Goal: Task Accomplishment & Management: Manage account settings

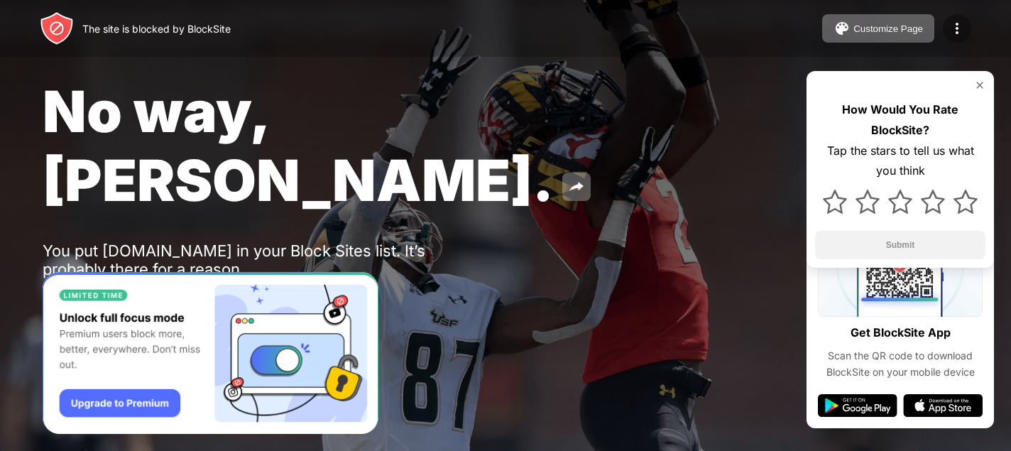
click at [965, 32] on img at bounding box center [956, 28] width 17 height 17
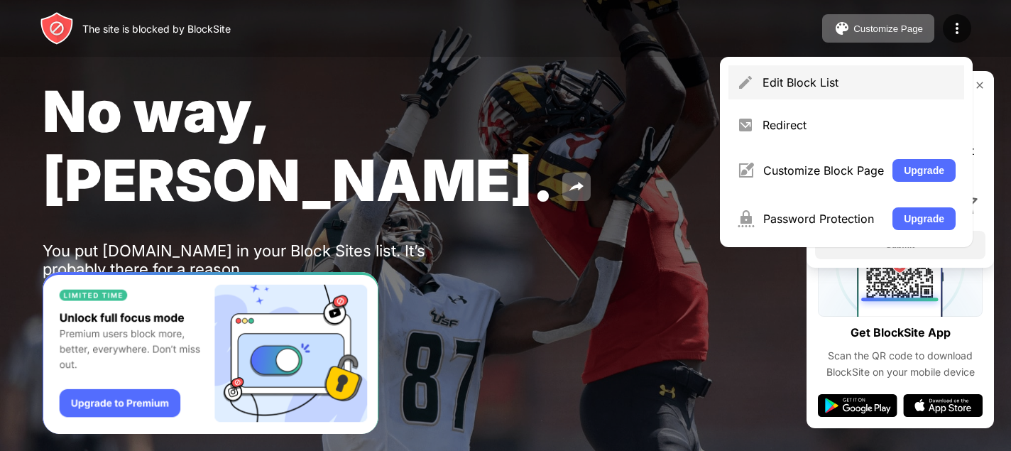
click at [819, 89] on div "Edit Block List" at bounding box center [846, 82] width 236 height 34
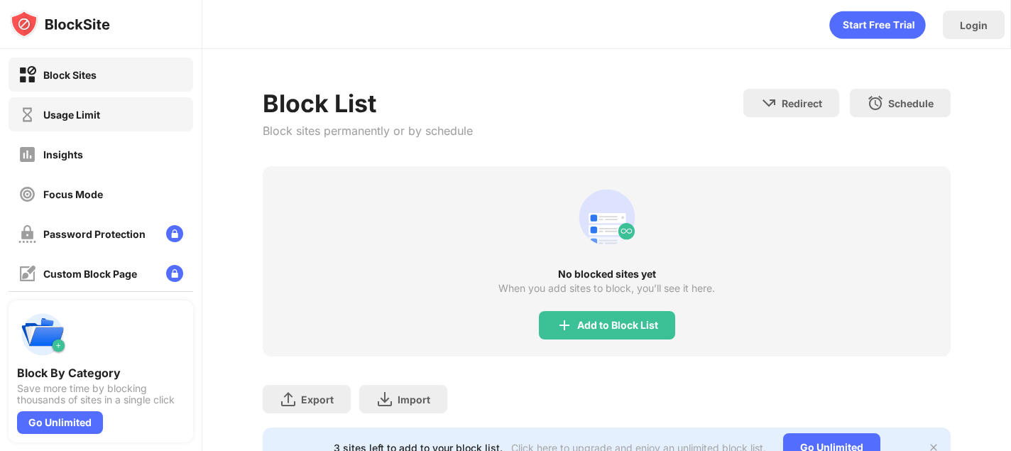
click at [72, 110] on div "Usage Limit" at bounding box center [71, 115] width 57 height 12
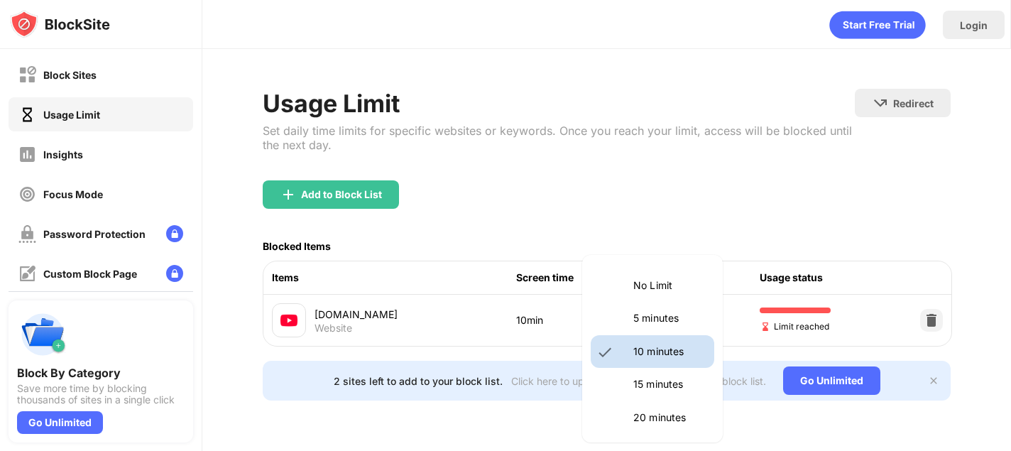
click at [709, 322] on body "Block Sites Usage Limit Insights Focus Mode Password Protection Custom Block Pa…" at bounding box center [505, 225] width 1011 height 451
click at [665, 375] on li "15 minutes" at bounding box center [651, 384] width 123 height 33
type input "**"
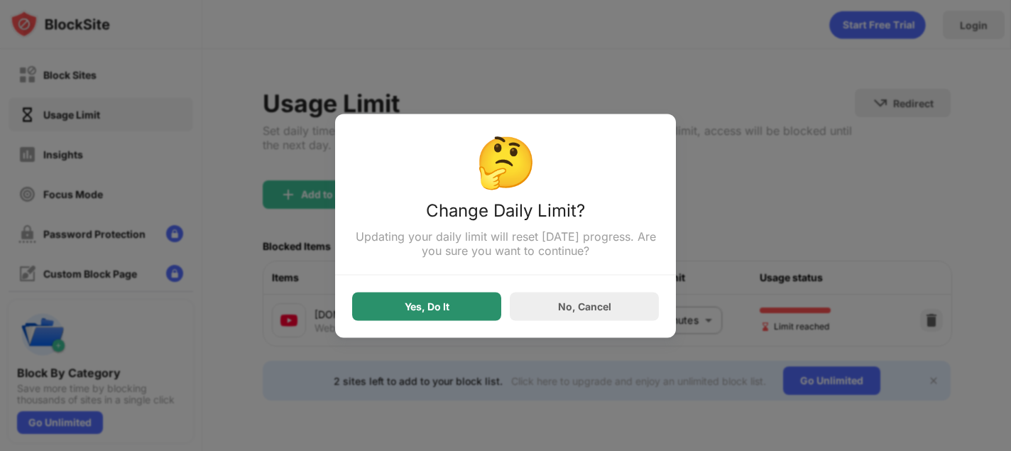
click at [461, 310] on div "Yes, Do It" at bounding box center [426, 306] width 149 height 28
